Goal: Entertainment & Leisure: Consume media (video, audio)

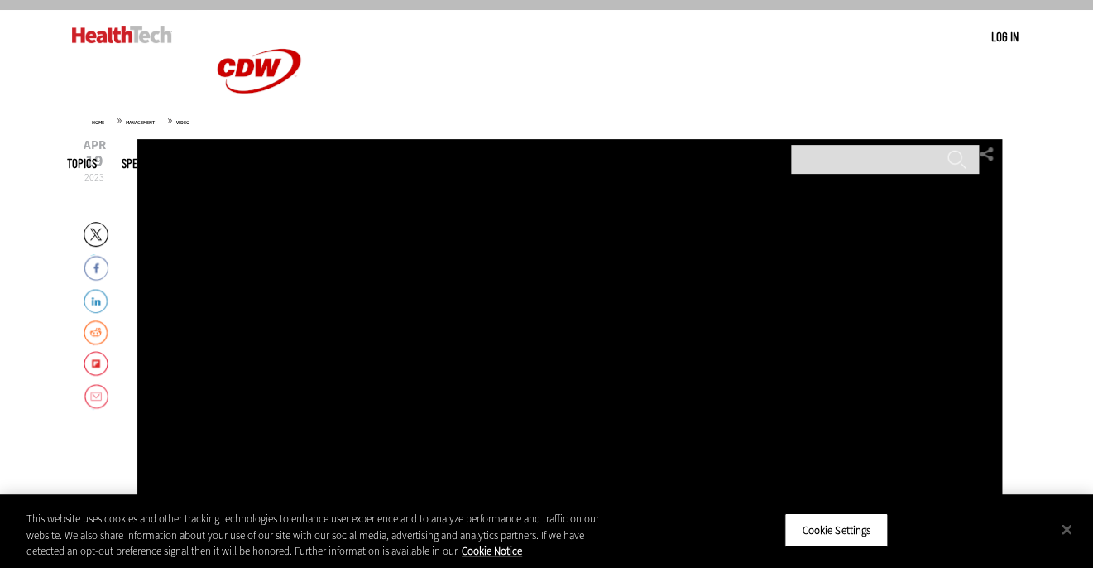
scroll to position [137, 0]
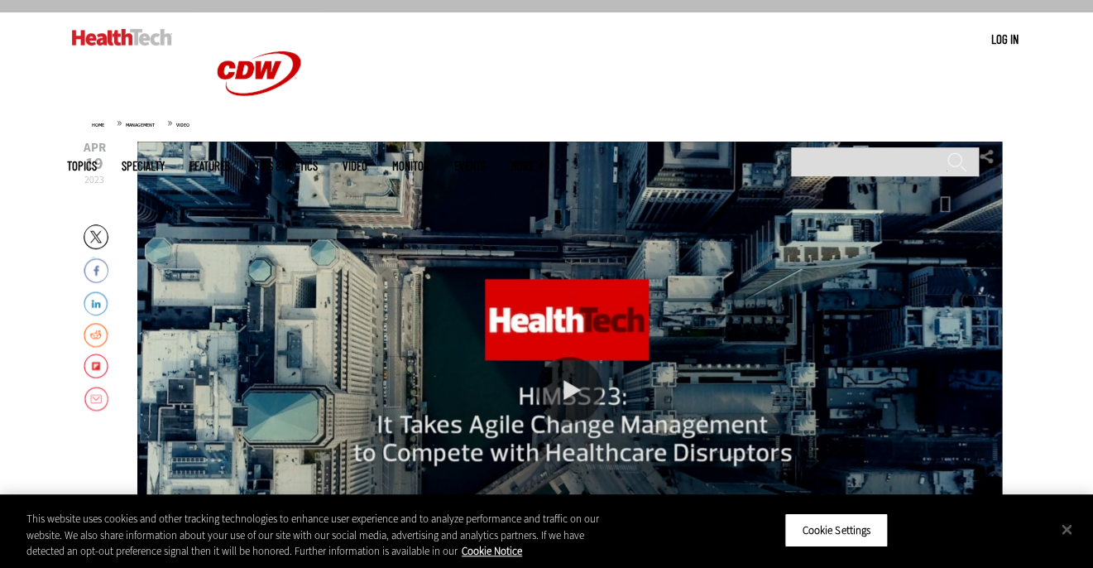
click at [573, 382] on div "Play or Pause Video" at bounding box center [569, 390] width 66 height 66
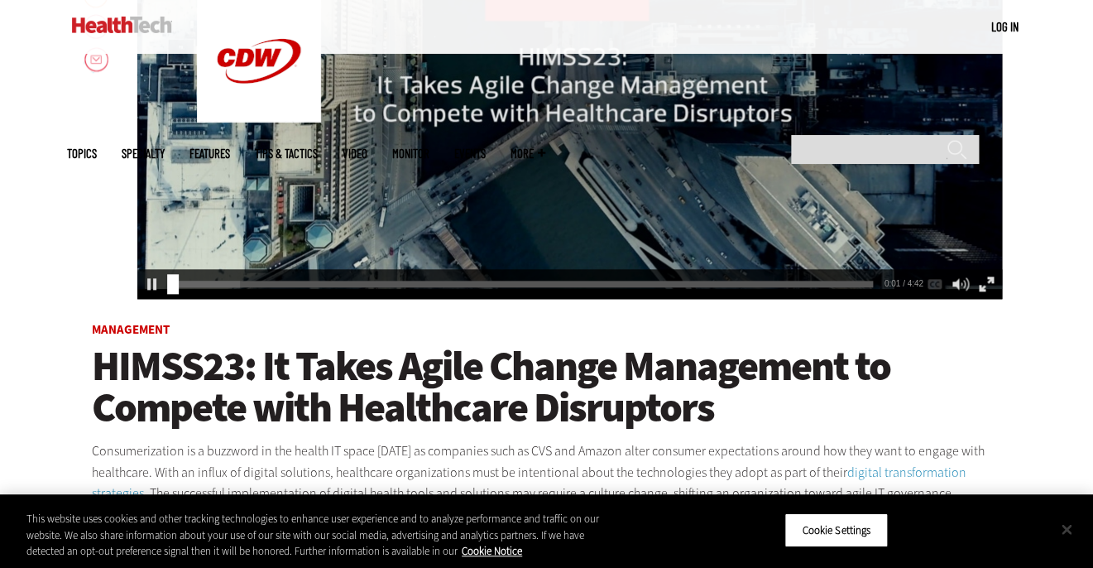
click at [1071, 532] on button "Close" at bounding box center [1066, 528] width 36 height 36
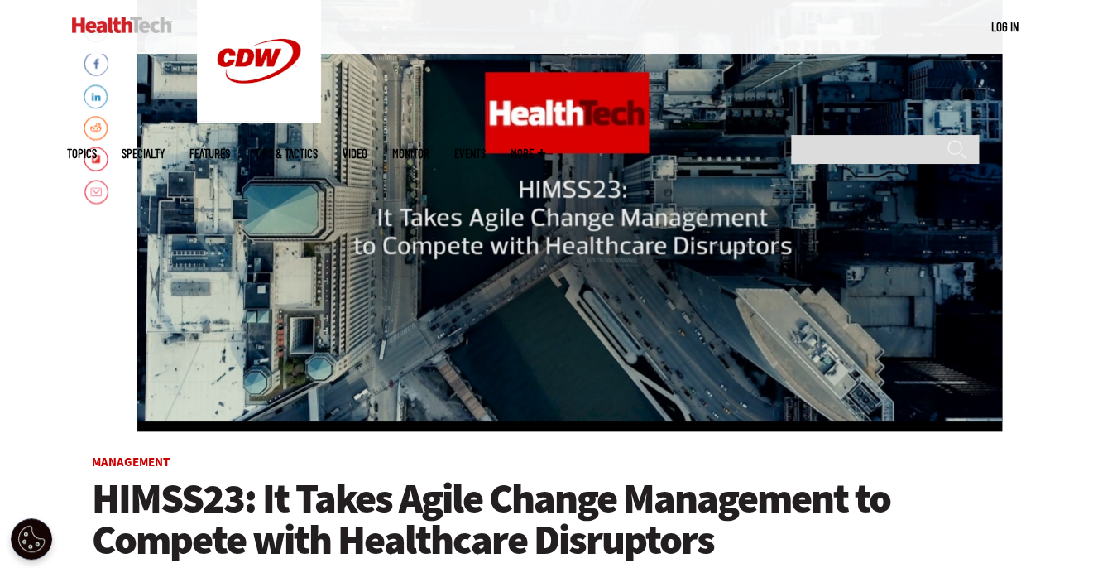
scroll to position [342, 0]
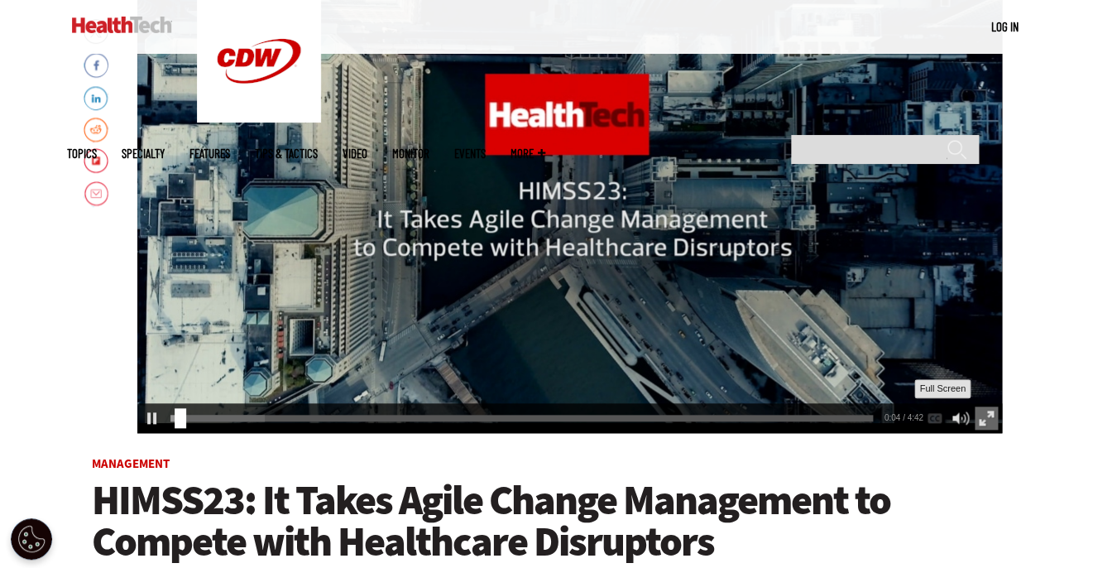
click at [985, 413] on div "Full Screen" at bounding box center [986, 417] width 23 height 23
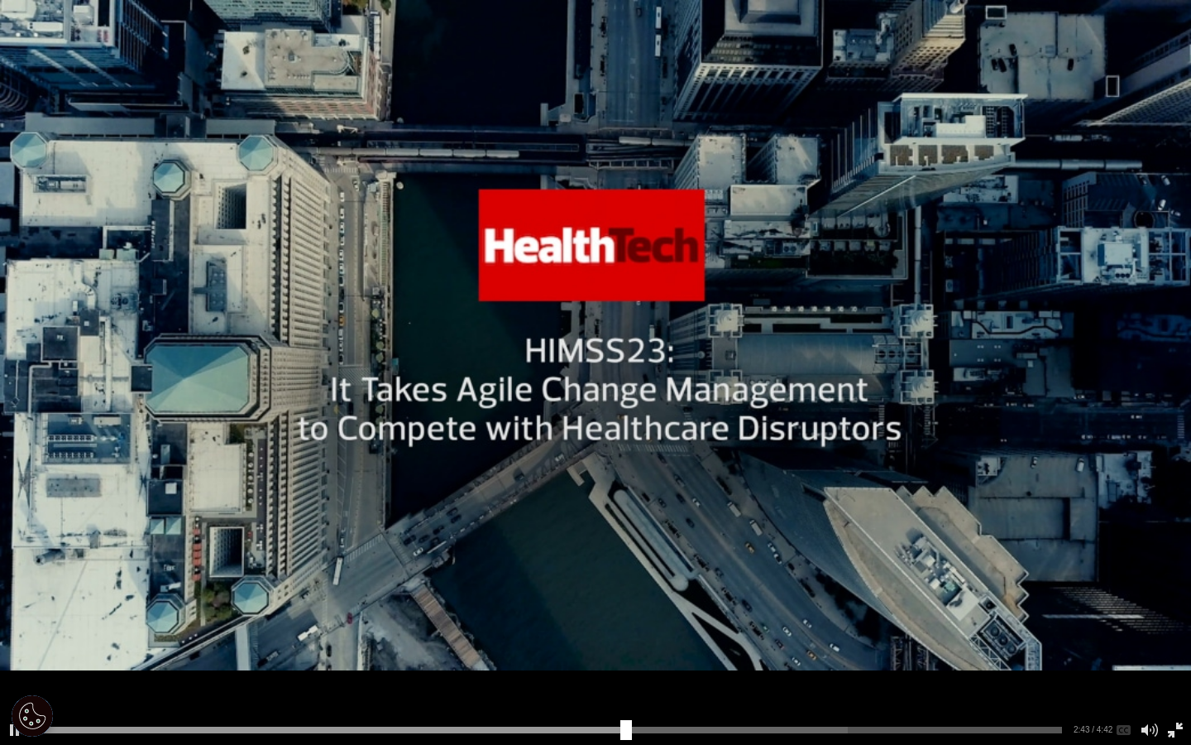
click at [621, 362] on div "Play or Pause Video" at bounding box center [596, 372] width 66 height 66
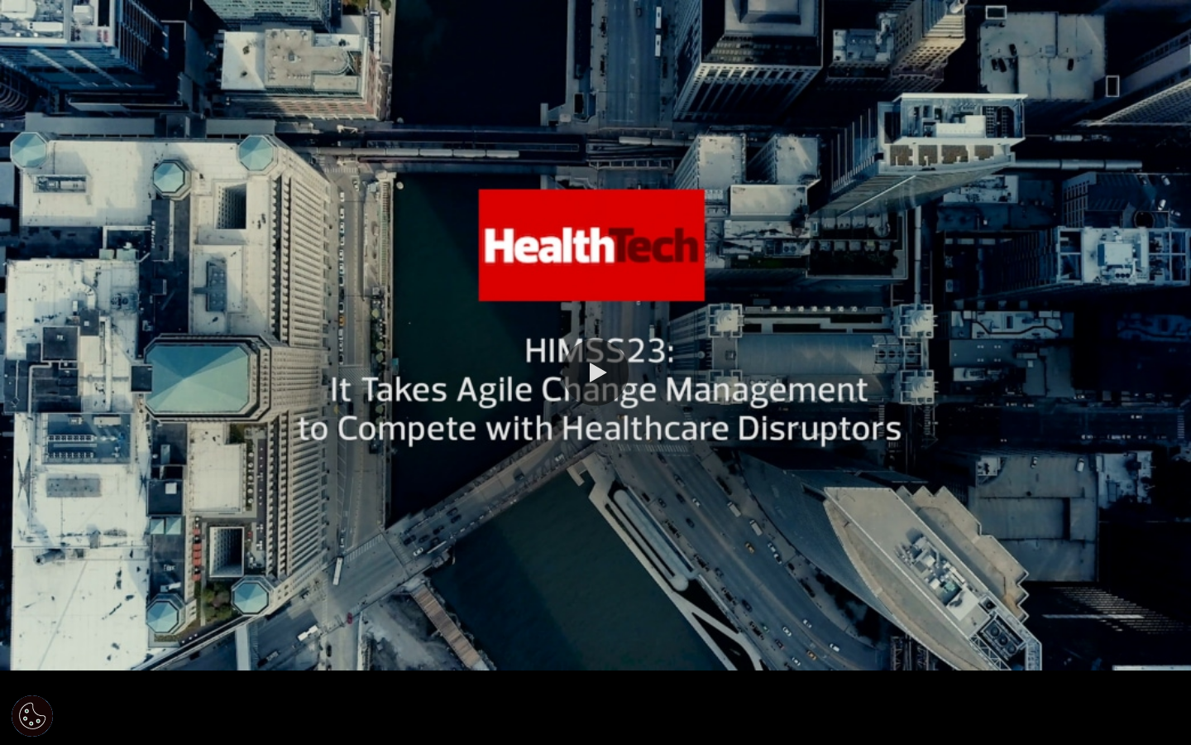
click at [621, 358] on div "Play or Pause Video" at bounding box center [596, 372] width 66 height 66
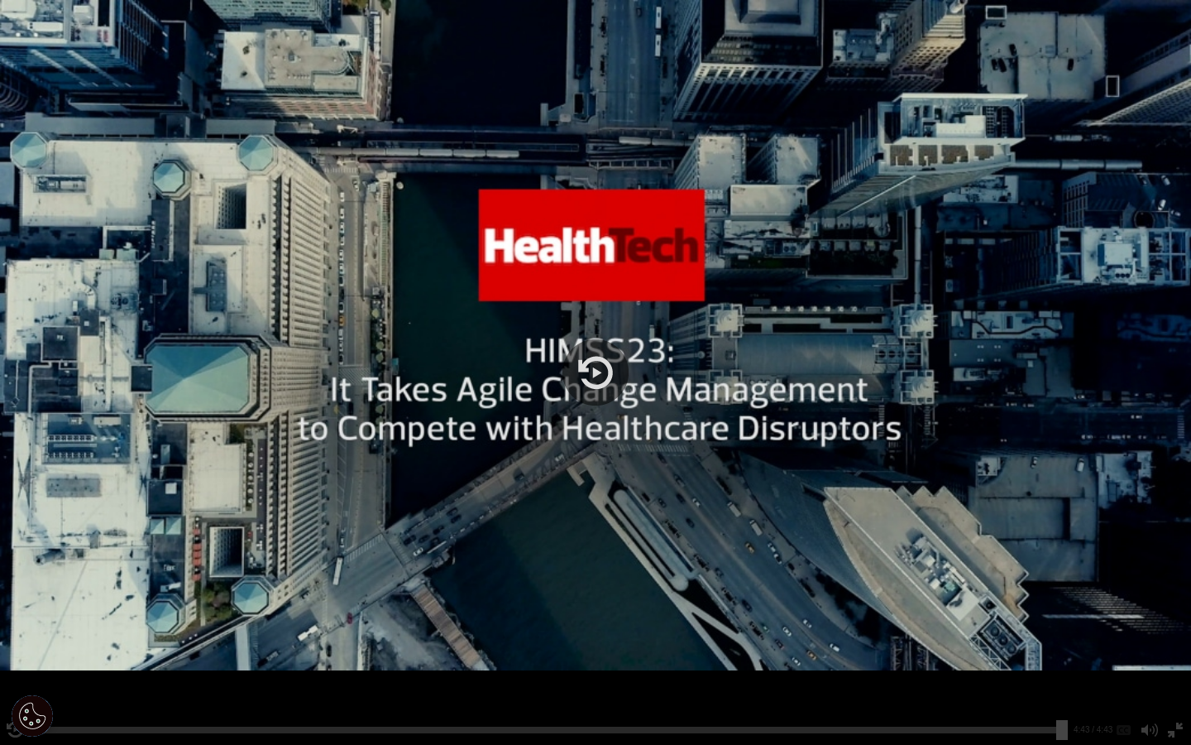
click at [608, 358] on div "Play or Pause Video" at bounding box center [596, 372] width 66 height 66
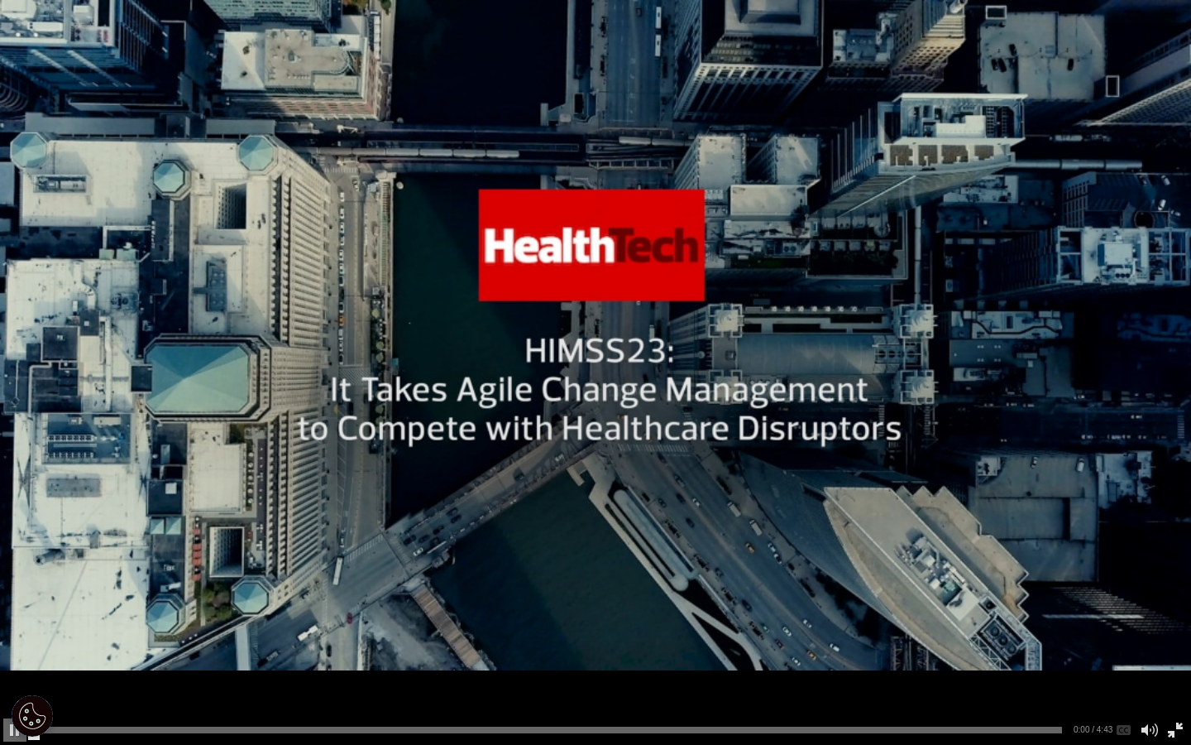
click at [608, 358] on div "Play or Pause Video" at bounding box center [596, 372] width 66 height 66
click at [1068, 567] on div "Video viewer" at bounding box center [595, 372] width 1191 height 745
click at [12, 0] on div "Video viewer" at bounding box center [595, 372] width 1191 height 745
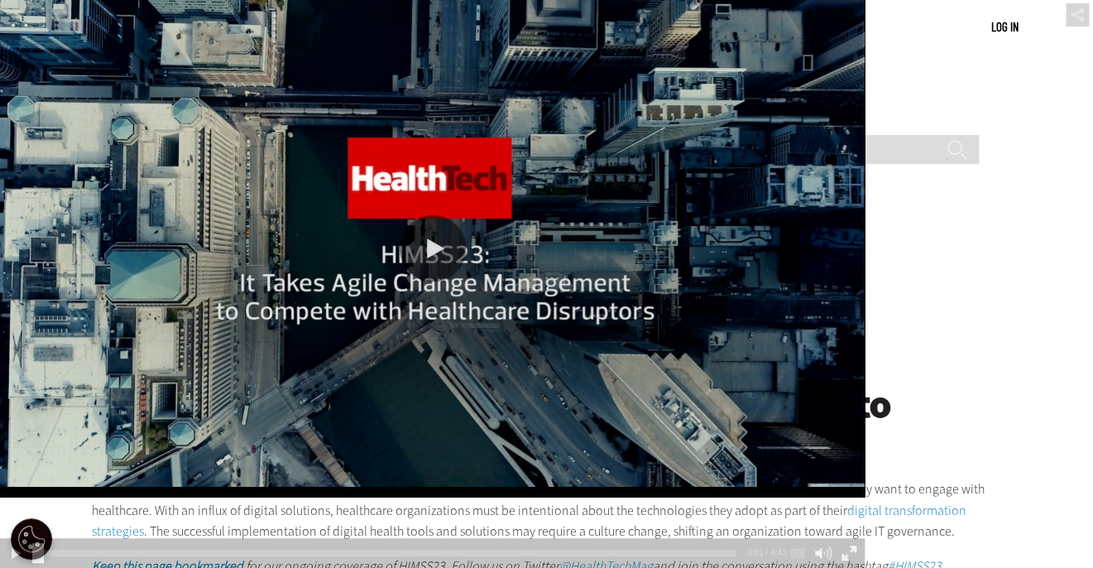
scroll to position [467, 0]
